Goal: Find contact information

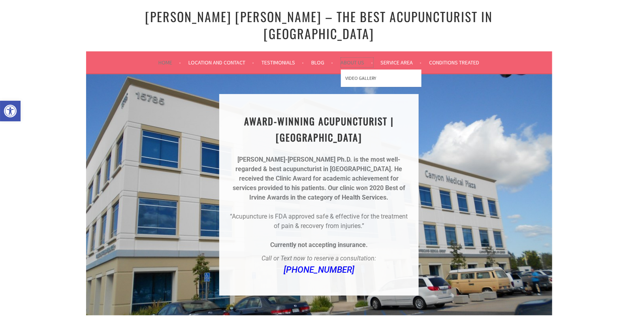
click at [356, 58] on link "About Us" at bounding box center [357, 62] width 32 height 9
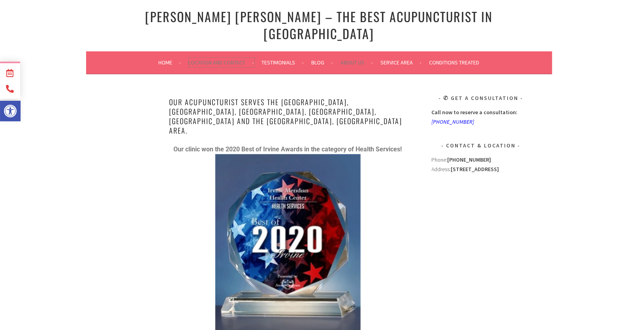
click at [211, 58] on link "Location and Contact" at bounding box center [222, 62] width 66 height 9
